Goal: Task Accomplishment & Management: Manage account settings

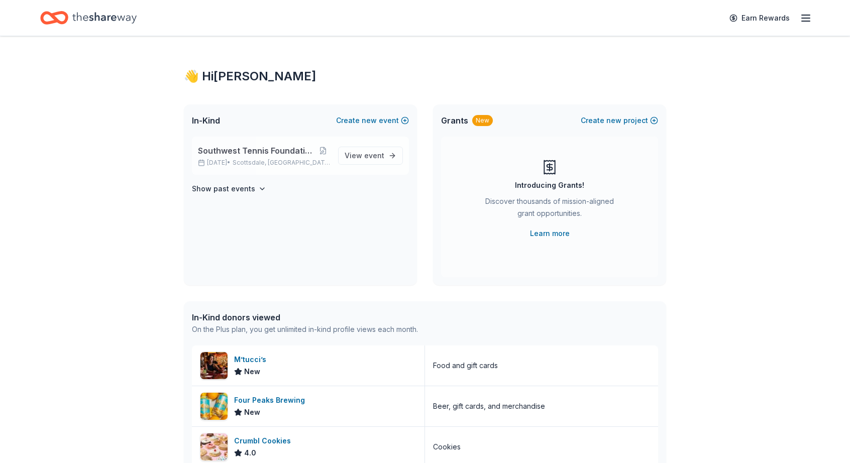
click at [282, 150] on span "Southwest Tennis Foundation Silent Auction" at bounding box center [257, 151] width 119 height 12
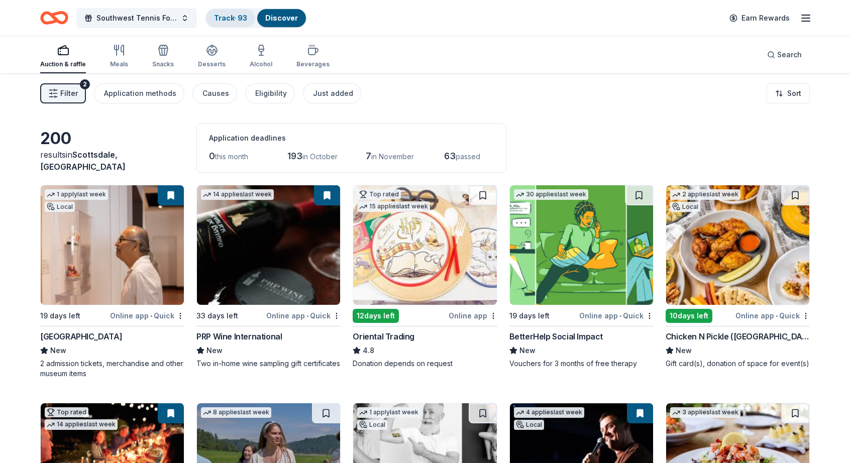
click at [231, 20] on link "Track · 93" at bounding box center [230, 18] width 33 height 9
click at [229, 14] on link "Track · 93" at bounding box center [230, 18] width 33 height 9
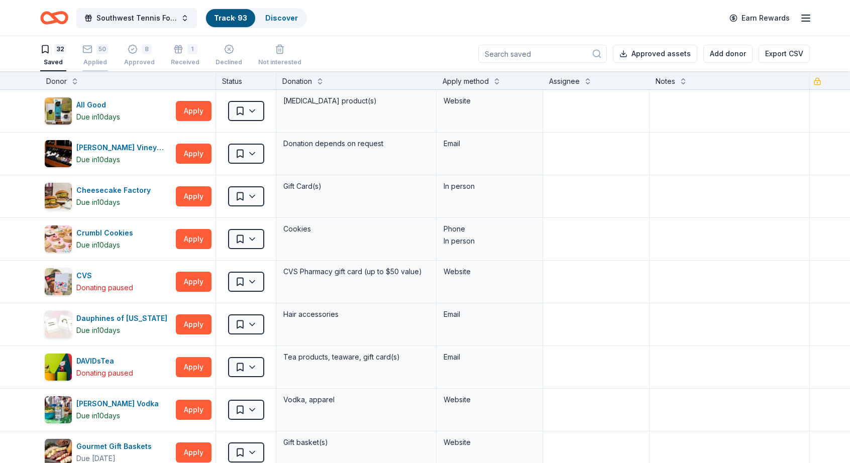
click at [83, 56] on div "50 Applied" at bounding box center [95, 55] width 26 height 22
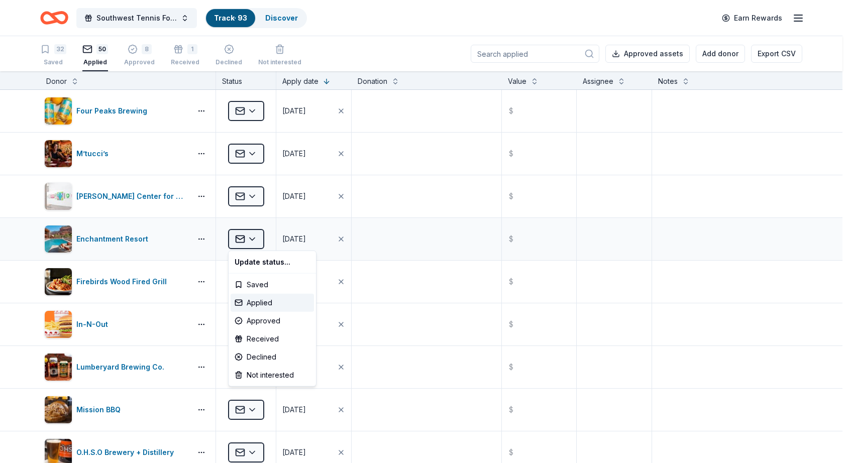
click at [256, 237] on html "Southwest Tennis Foundation Silent Auction Track · 93 Discover Earn Rewards 32 …" at bounding box center [425, 231] width 850 height 463
click at [268, 358] on div "Declined" at bounding box center [272, 357] width 83 height 18
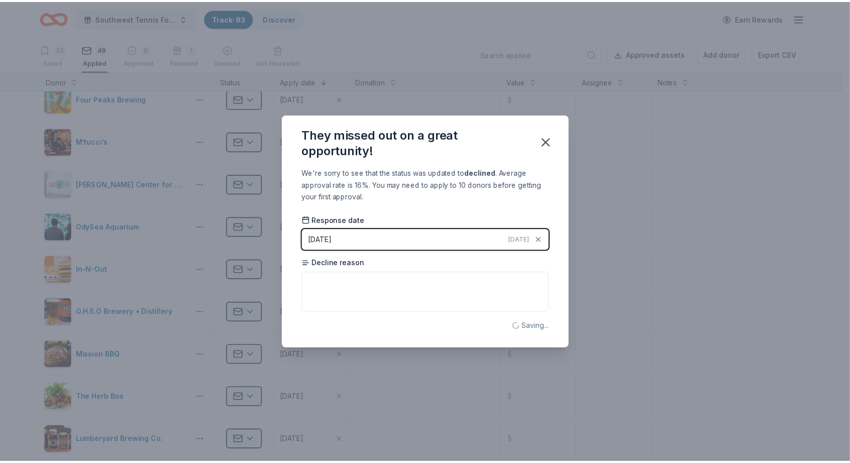
scroll to position [20, 0]
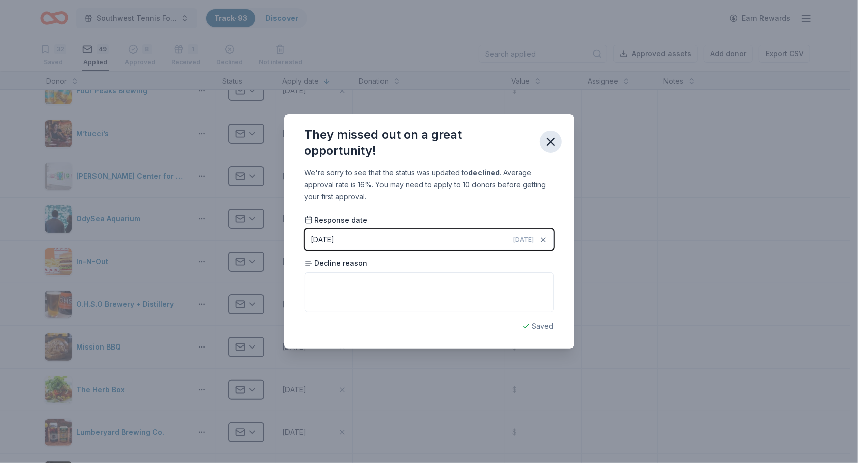
click at [551, 142] on icon "button" at bounding box center [550, 141] width 7 height 7
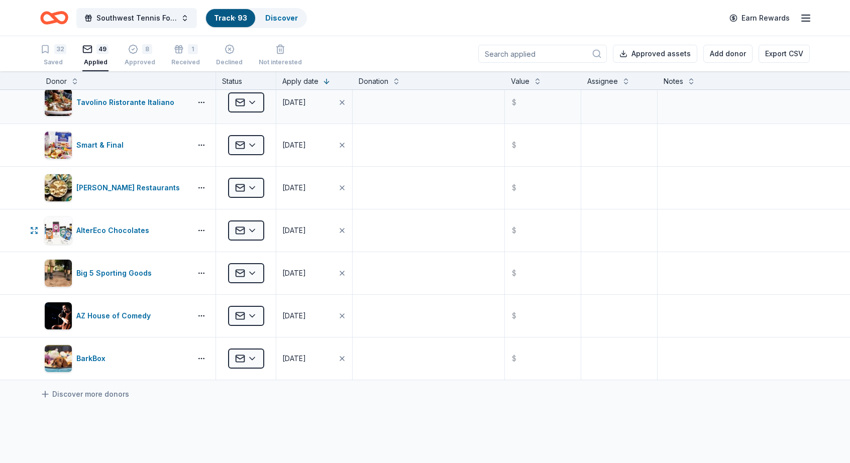
scroll to position [1807, 0]
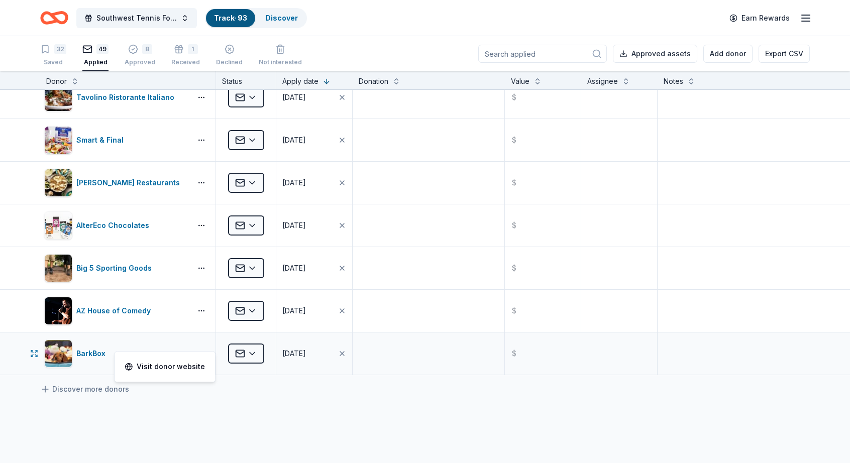
click at [202, 350] on button "button" at bounding box center [201, 354] width 20 height 8
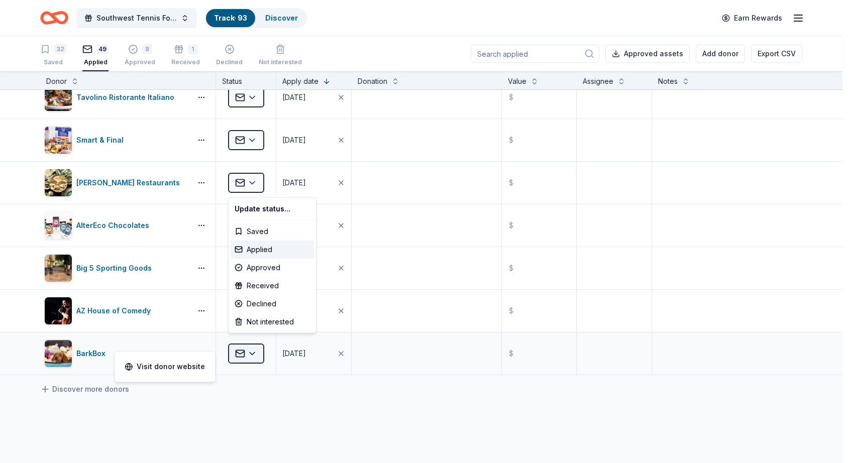
click at [248, 351] on html "Southwest Tennis Foundation Silent Auction Track · 93 Discover Earn Rewards 32 …" at bounding box center [425, 231] width 850 height 463
click at [263, 269] on div "Approved" at bounding box center [272, 268] width 83 height 18
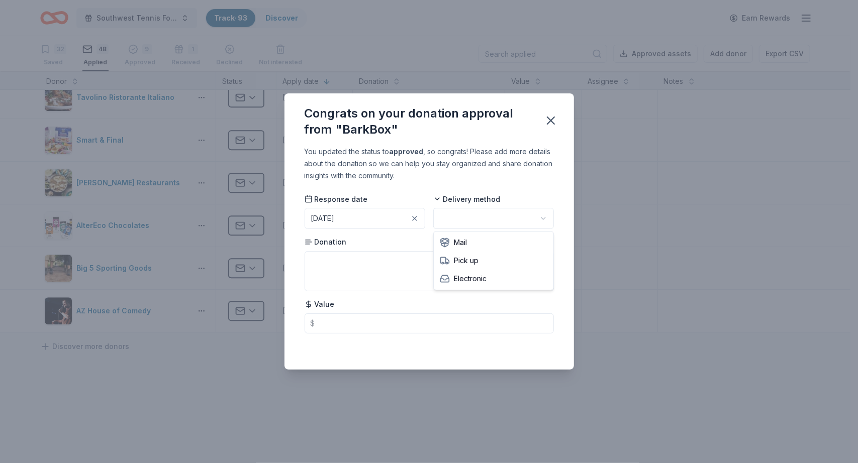
click at [545, 217] on html "Southwest Tennis Foundation Silent Auction Track · 93 Discover Earn Rewards 32 …" at bounding box center [429, 231] width 858 height 463
click at [686, 163] on div "Congrats on your donation approval from "BarkBox" You updated the status to app…" at bounding box center [429, 231] width 858 height 463
click at [555, 120] on icon "button" at bounding box center [551, 121] width 14 height 14
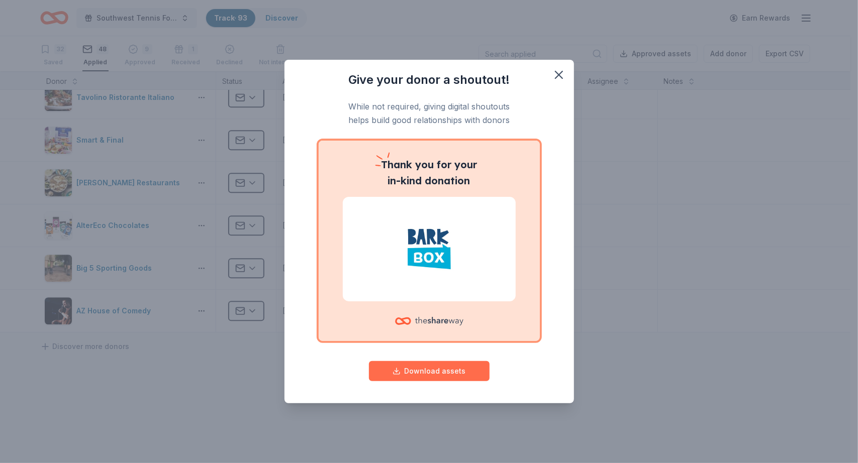
click at [416, 368] on button "Download assets" at bounding box center [429, 371] width 121 height 20
click at [559, 75] on icon "button" at bounding box center [558, 74] width 7 height 7
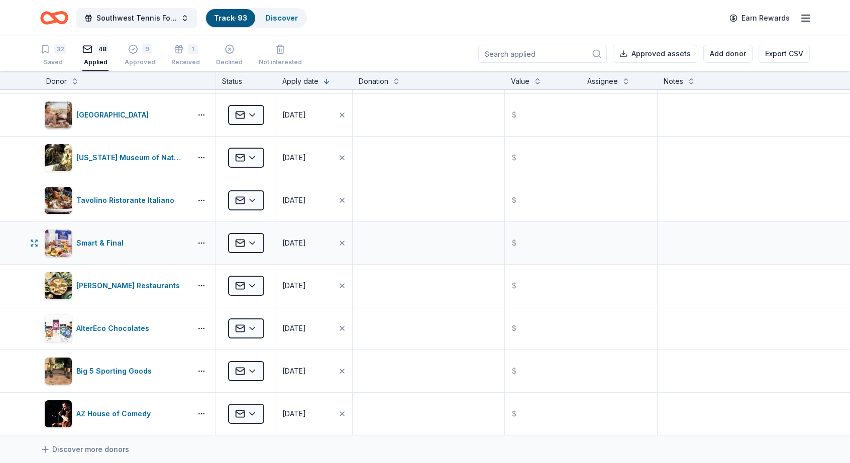
scroll to position [1703, 0]
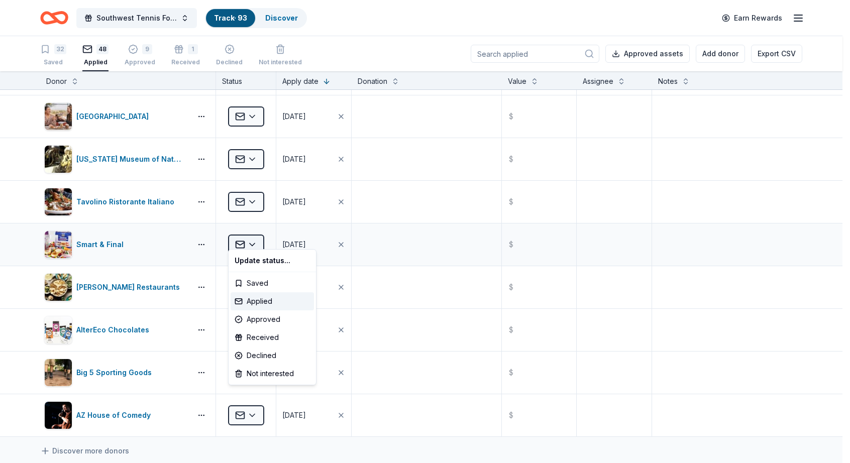
click at [253, 235] on html "Southwest Tennis Foundation Silent Auction Track · 93 Discover Earn Rewards 32 …" at bounding box center [425, 231] width 850 height 463
click at [260, 353] on div "Declined" at bounding box center [272, 356] width 83 height 18
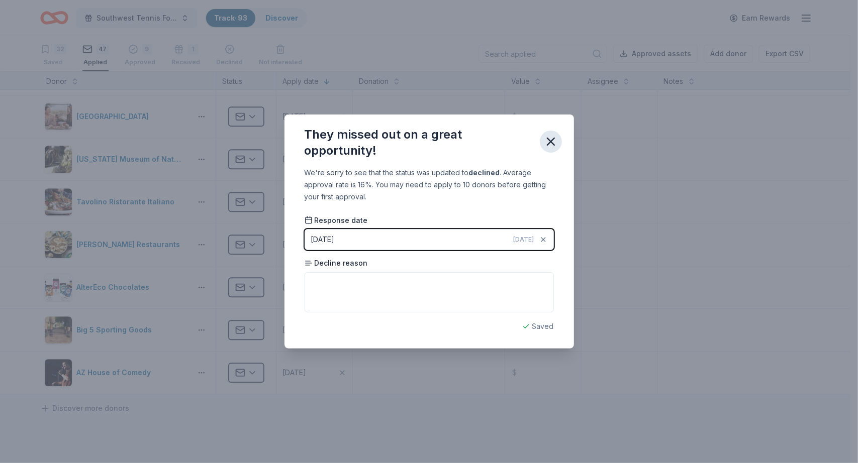
click at [553, 144] on icon "button" at bounding box center [550, 141] width 7 height 7
